Goal: Transaction & Acquisition: Purchase product/service

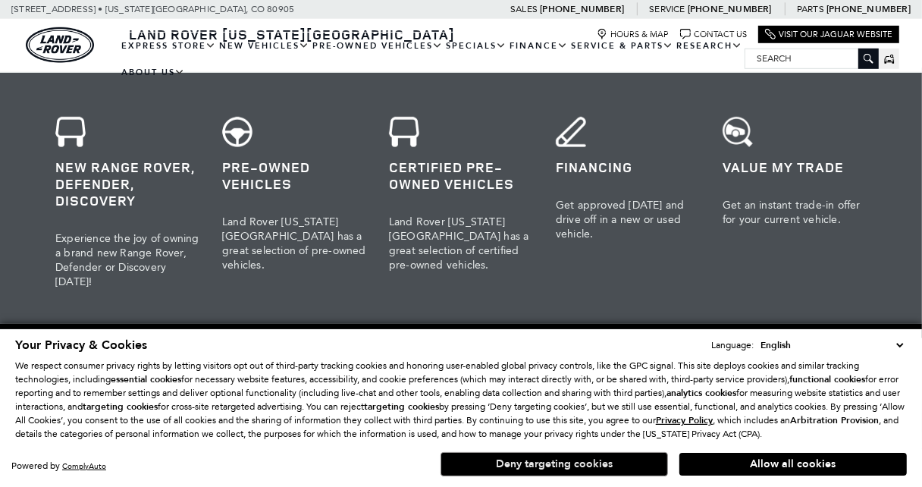
click at [541, 463] on button "Deny targeting cookies" at bounding box center [553, 464] width 227 height 24
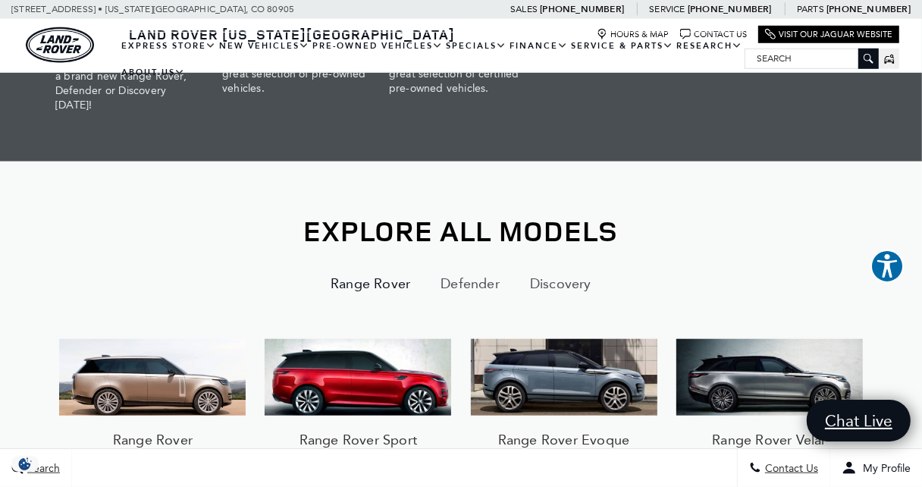
scroll to position [1061, 0]
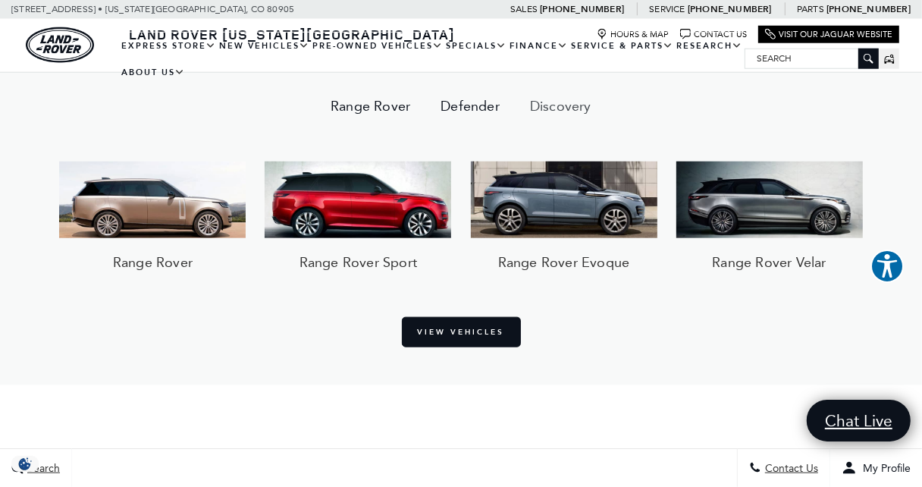
click at [466, 101] on button "Defender" at bounding box center [469, 106] width 89 height 36
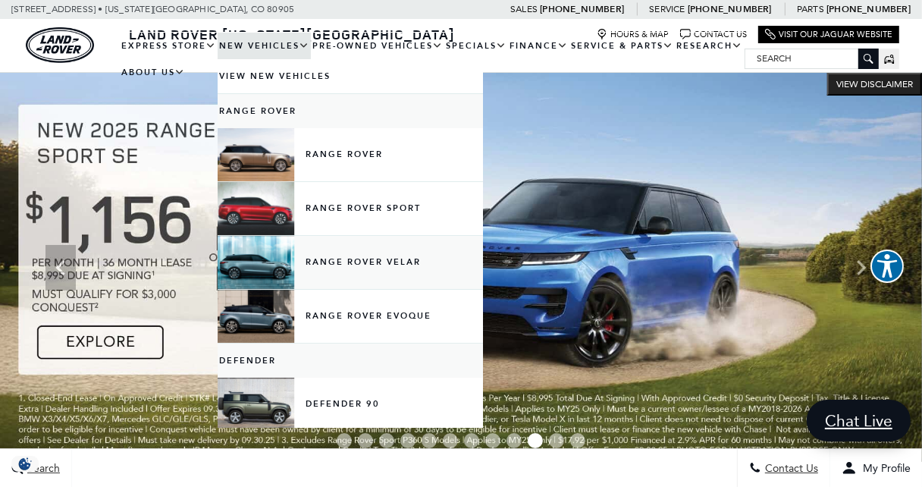
scroll to position [177, 0]
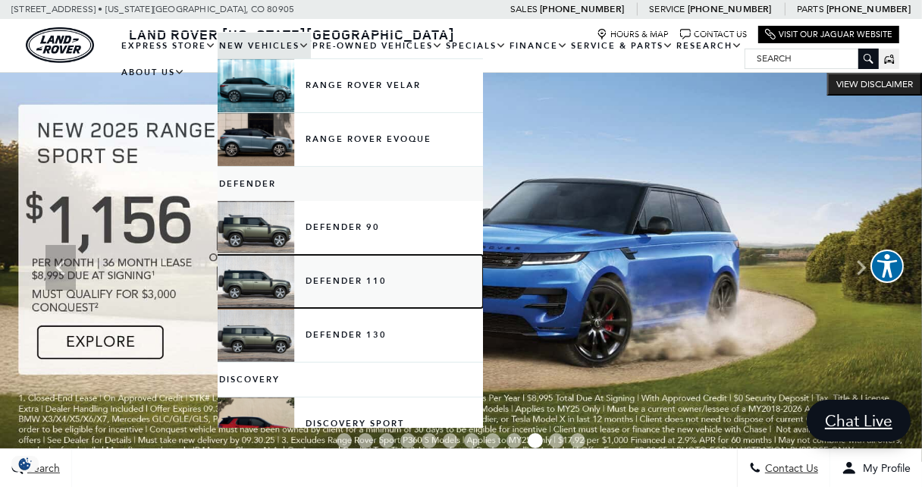
click at [335, 284] on link "Defender 110" at bounding box center [350, 281] width 265 height 53
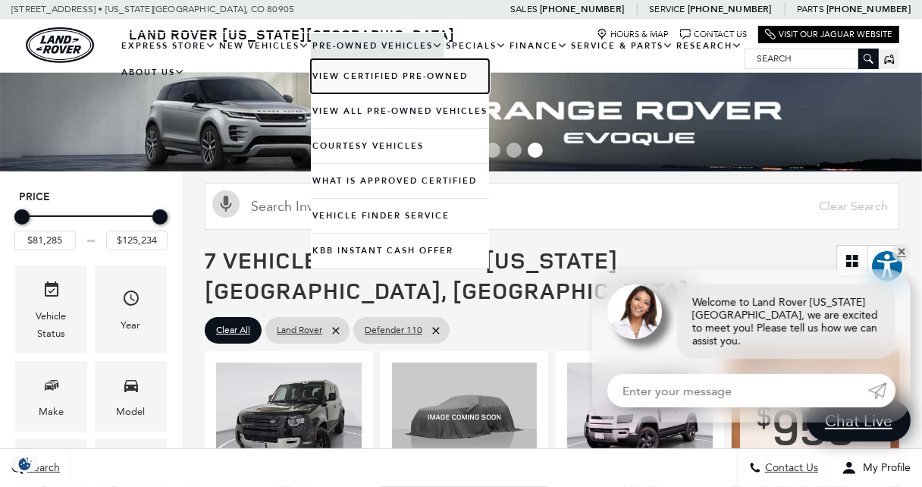
click at [352, 79] on link "View Certified Pre-Owned" at bounding box center [400, 76] width 178 height 34
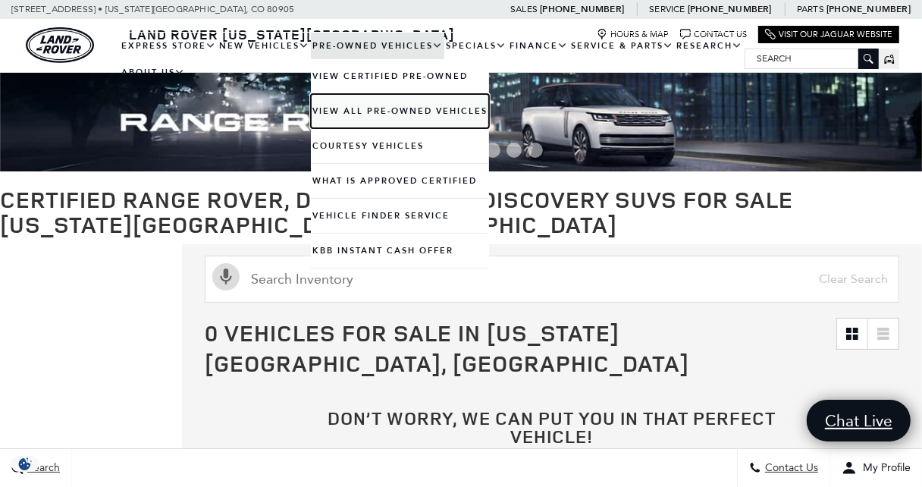
click at [337, 114] on link "View All Pre-Owned Vehicles" at bounding box center [400, 111] width 178 height 34
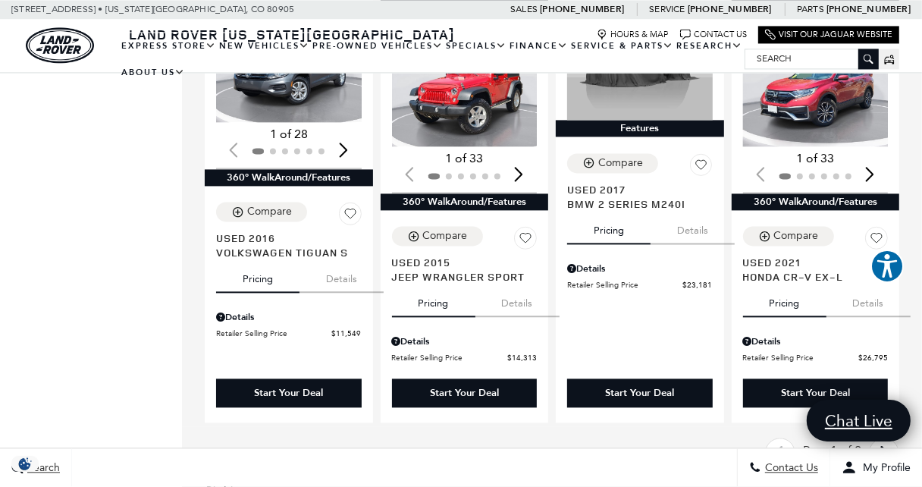
scroll to position [2299, 0]
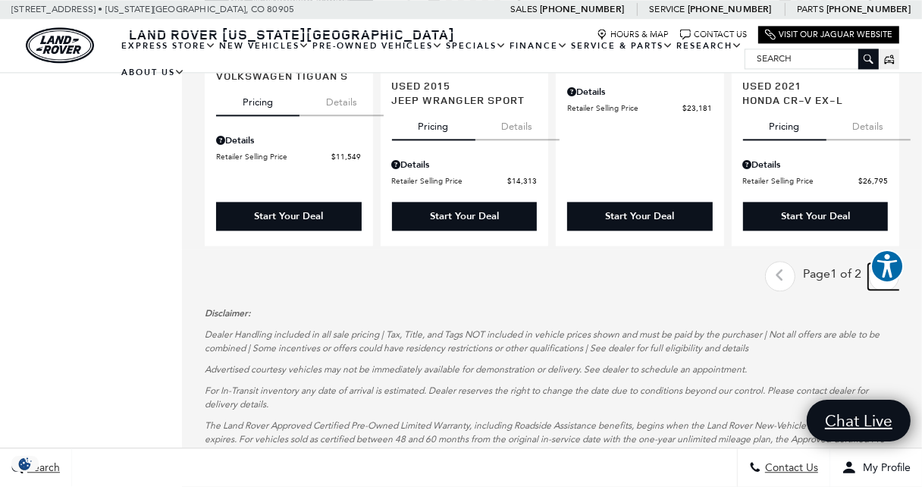
click at [889, 263] on icon "next page" at bounding box center [884, 275] width 10 height 24
